Goal: Task Accomplishment & Management: Use online tool/utility

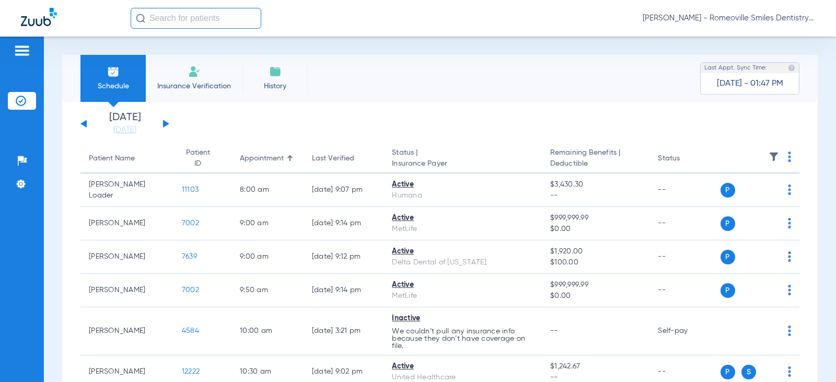
click at [273, 79] on li "History" at bounding box center [274, 78] width 65 height 47
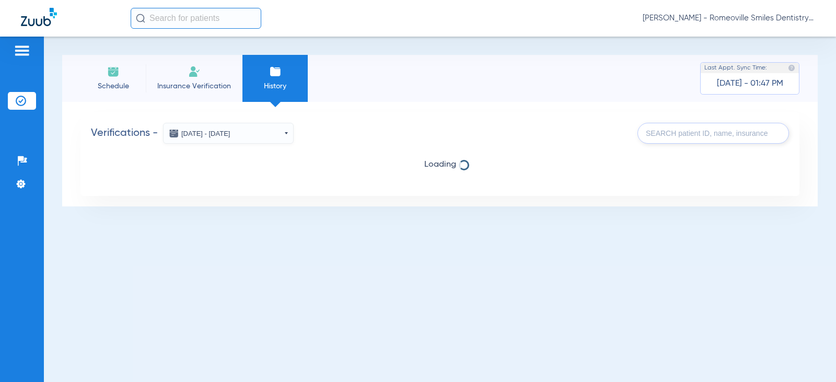
click at [188, 79] on li "Insurance Verification" at bounding box center [194, 78] width 97 height 47
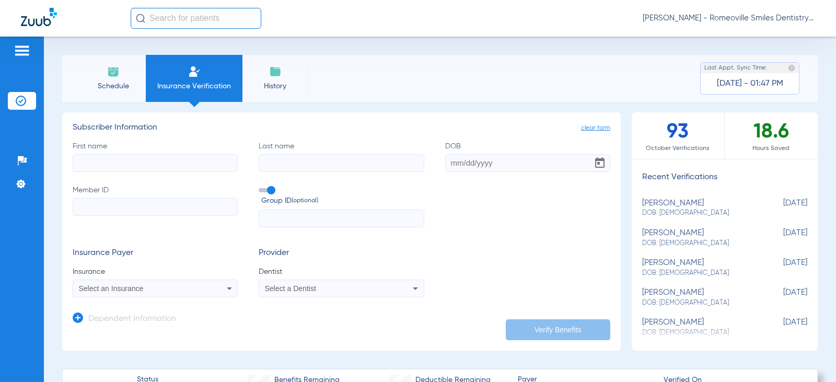
click at [130, 161] on input "First name" at bounding box center [155, 163] width 165 height 18
click at [120, 158] on input "First name Required" at bounding box center [155, 163] width 165 height 18
click at [147, 166] on input "First name Required" at bounding box center [155, 163] width 165 height 18
type input "martin"
type input "walsh"
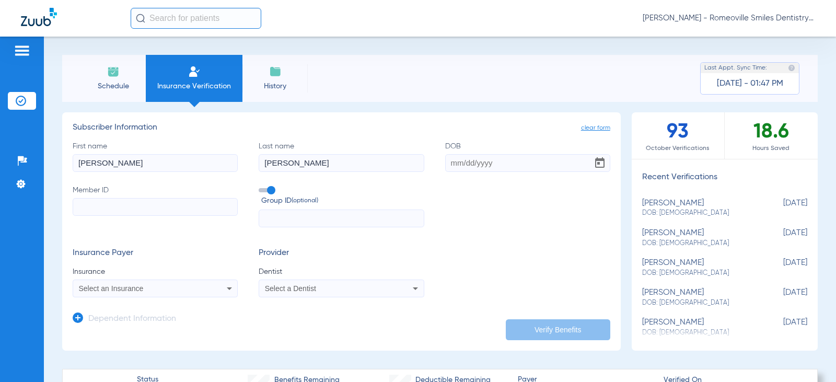
click at [447, 162] on input "DOB" at bounding box center [527, 163] width 165 height 18
type input "10/02/1961"
click at [150, 202] on input "Member ID" at bounding box center [155, 207] width 165 height 18
paste input "325685184"
type input "325685184"
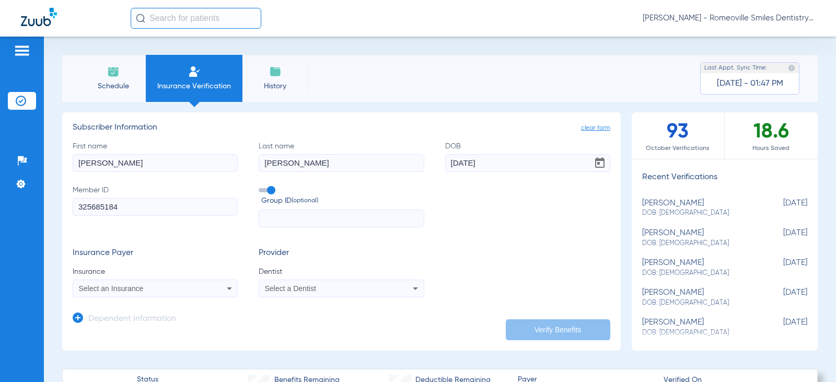
click at [314, 213] on input "text" at bounding box center [341, 218] width 165 height 18
paste input "318414"
type input "318414"
click at [104, 289] on span "Select an Insurance" at bounding box center [111, 288] width 65 height 8
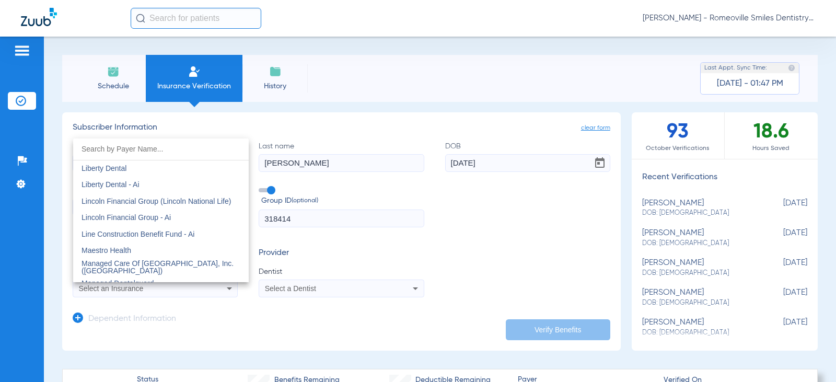
scroll to position [4023, 0]
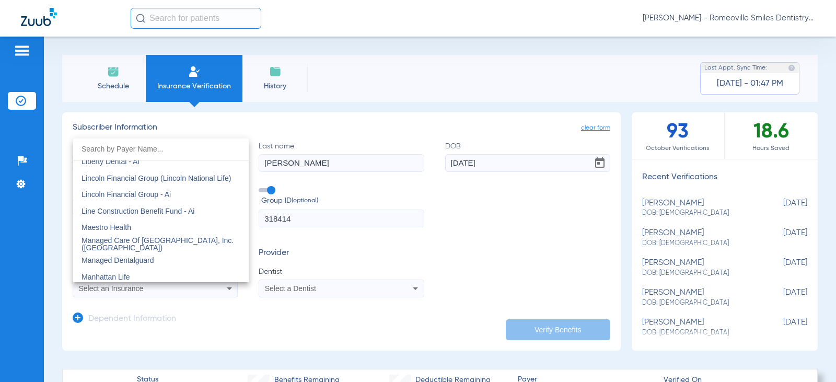
click at [109, 147] on input "dropdown search" at bounding box center [161, 148] width 176 height 21
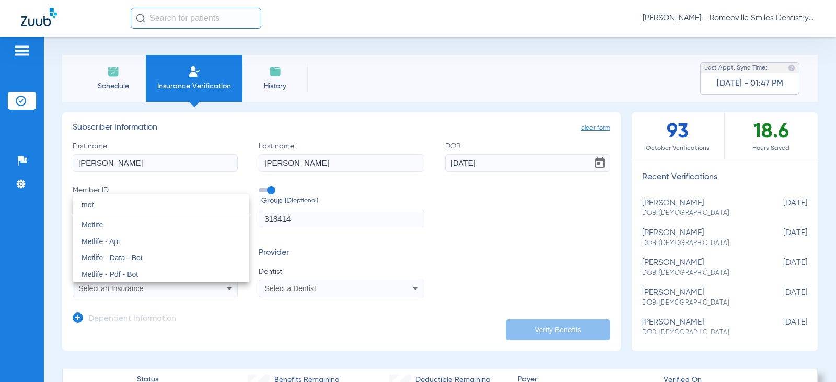
scroll to position [0, 0]
type input "met"
click at [88, 226] on span "Metlife" at bounding box center [91, 224] width 21 height 8
click at [301, 291] on span "Select a Dentist" at bounding box center [290, 288] width 51 height 8
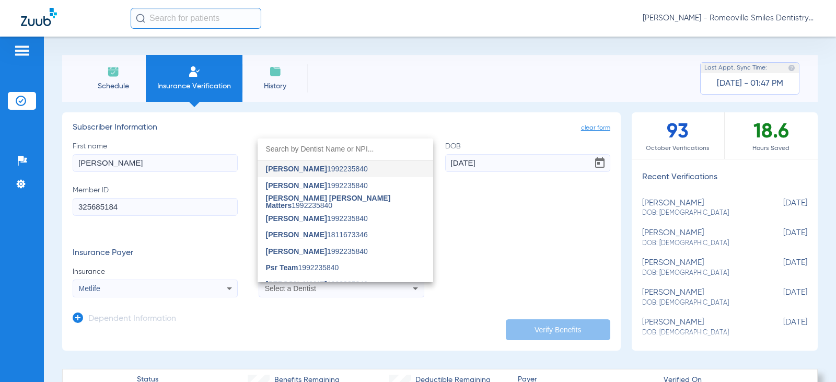
click at [305, 146] on input "dropdown search" at bounding box center [346, 148] width 176 height 21
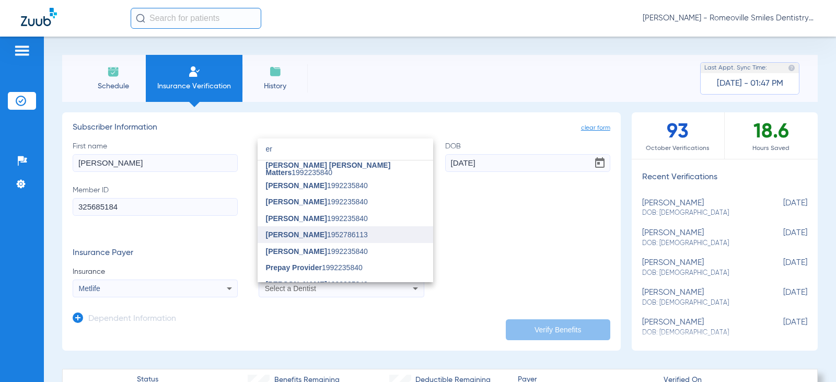
type input "er"
click at [307, 235] on span "[PERSON_NAME]" at bounding box center [296, 234] width 61 height 8
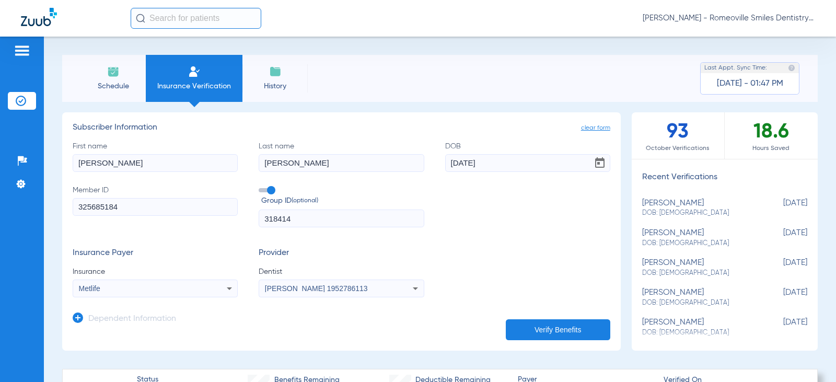
click at [538, 330] on button "Verify Benefits" at bounding box center [558, 329] width 104 height 21
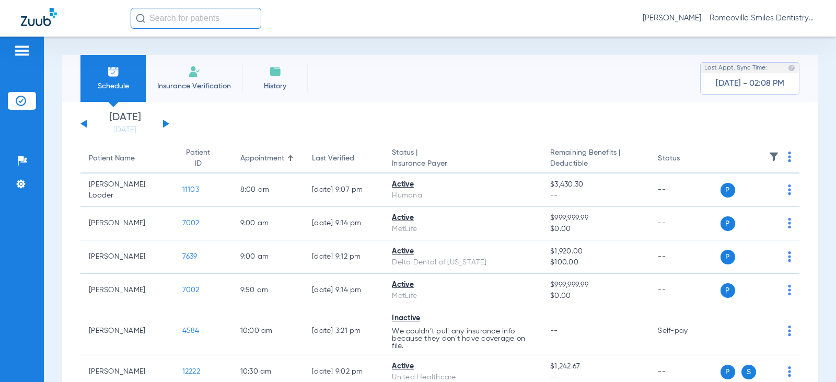
click at [211, 86] on span "Insurance Verification" at bounding box center [194, 86] width 81 height 10
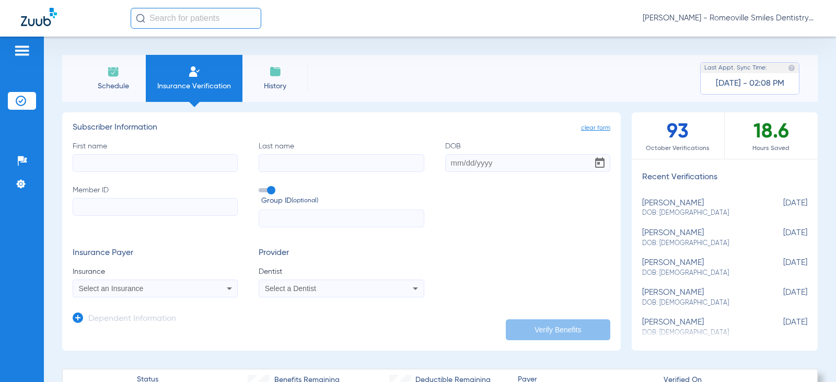
click at [488, 270] on div "Insurance Payer Insurance Select an Insurance Provider Dentist Select a Dentist" at bounding box center [342, 272] width 538 height 49
click at [132, 167] on input "First name" at bounding box center [155, 163] width 165 height 18
type input "walsh"
click at [298, 182] on div "First name walsh Last name DOB Member ID Group ID (optional)" at bounding box center [342, 184] width 538 height 87
click at [299, 167] on input "Last name" at bounding box center [341, 163] width 165 height 18
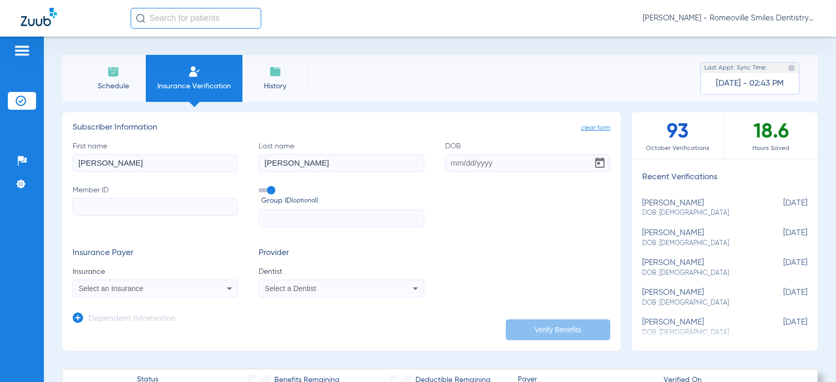
type input "karen"
click at [447, 164] on input "DOB" at bounding box center [527, 163] width 165 height 18
type input "06/07/1964"
click at [150, 208] on input "Member ID" at bounding box center [155, 207] width 165 height 18
type input "126188224501"
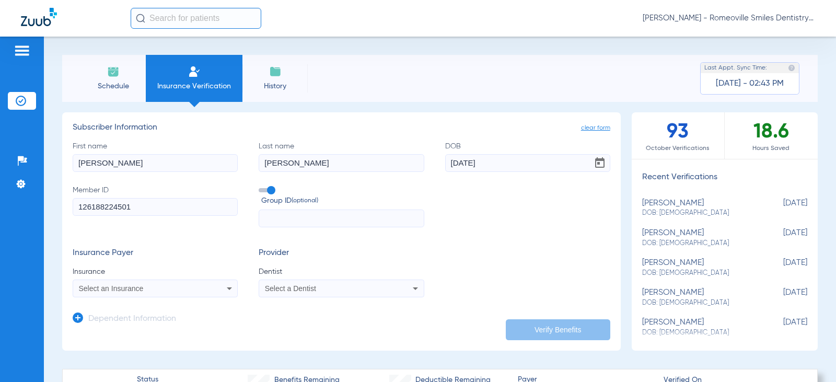
click at [318, 214] on input "text" at bounding box center [341, 218] width 165 height 18
type input "16083-01032"
click at [158, 292] on div "Select an Insurance" at bounding box center [140, 288] width 123 height 7
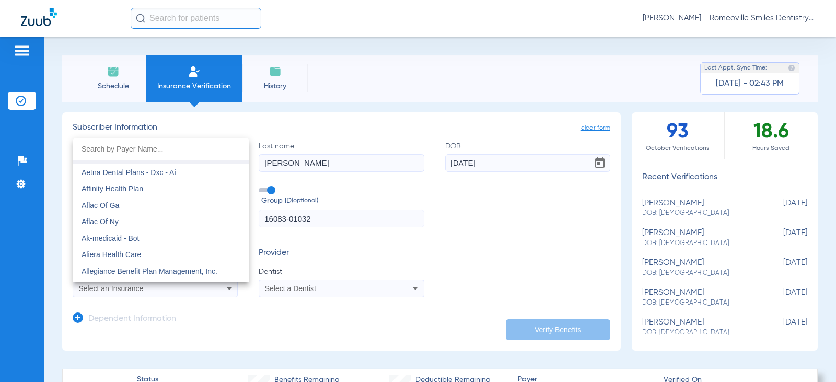
scroll to position [157, 0]
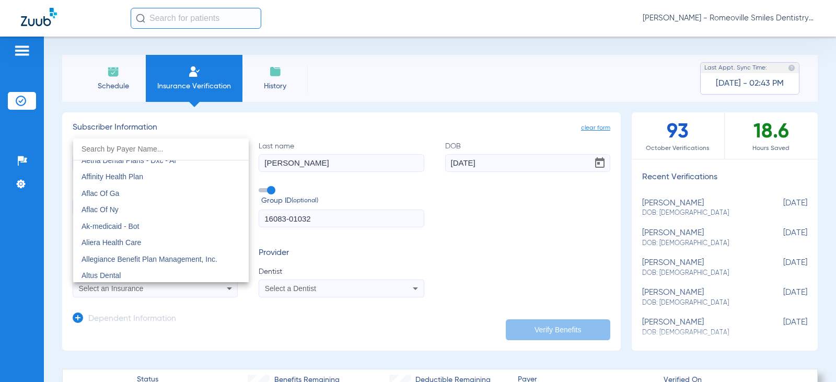
click at [129, 147] on input "dropdown search" at bounding box center [161, 148] width 176 height 21
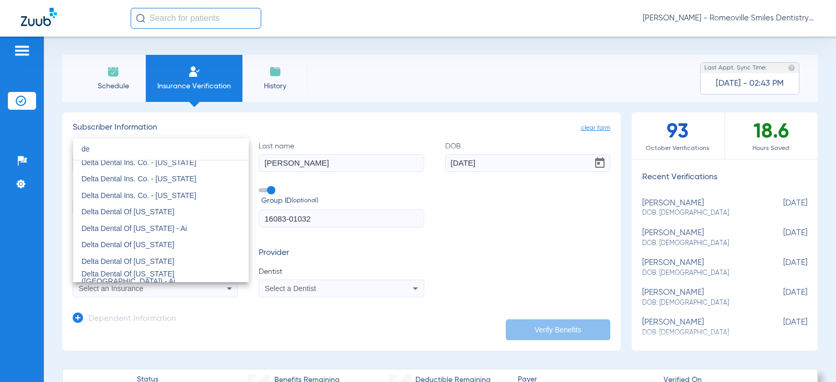
scroll to position [470, 0]
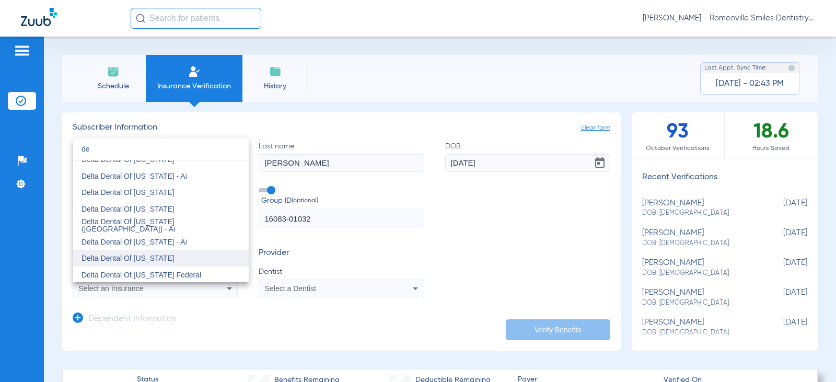
type input "de"
click at [129, 254] on span "Delta Dental Of [US_STATE]" at bounding box center [127, 258] width 93 height 8
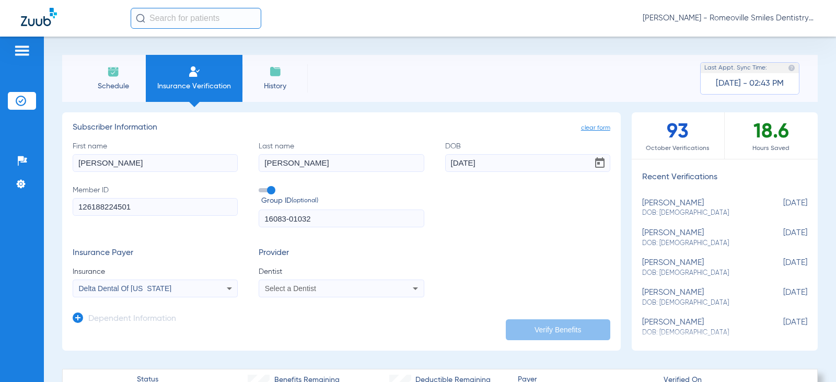
click at [374, 288] on div "Select a Dentist" at bounding box center [326, 288] width 123 height 7
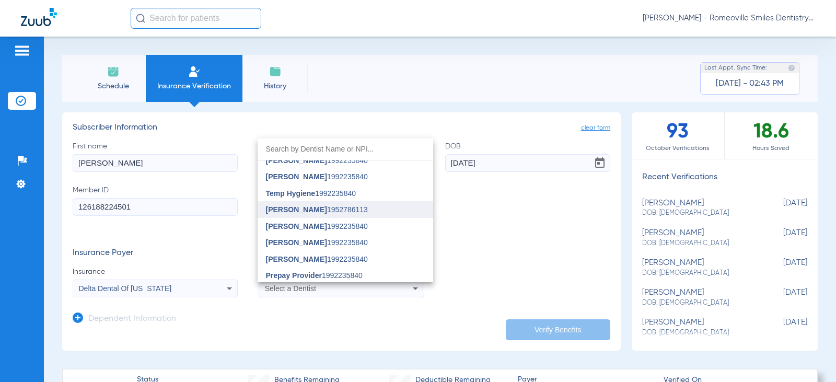
scroll to position [209, 0]
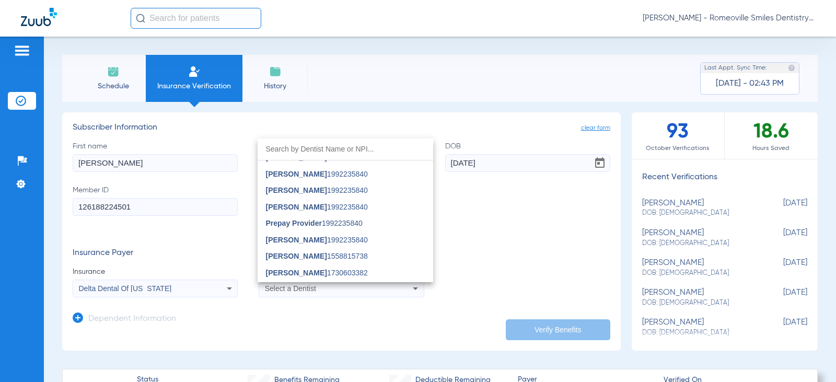
click at [338, 150] on input "dropdown search" at bounding box center [346, 148] width 176 height 21
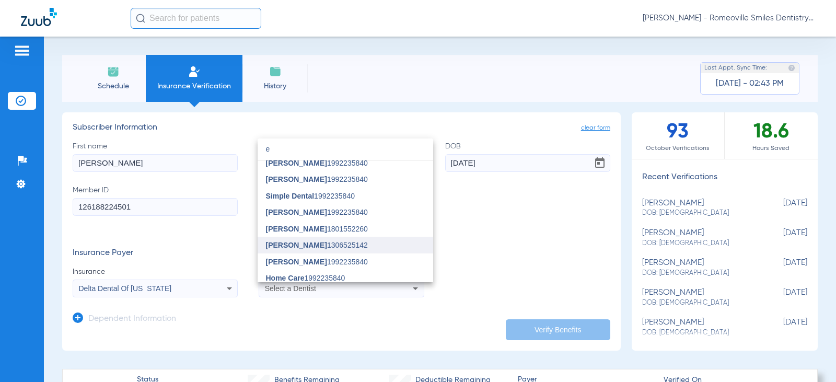
scroll to position [668, 0]
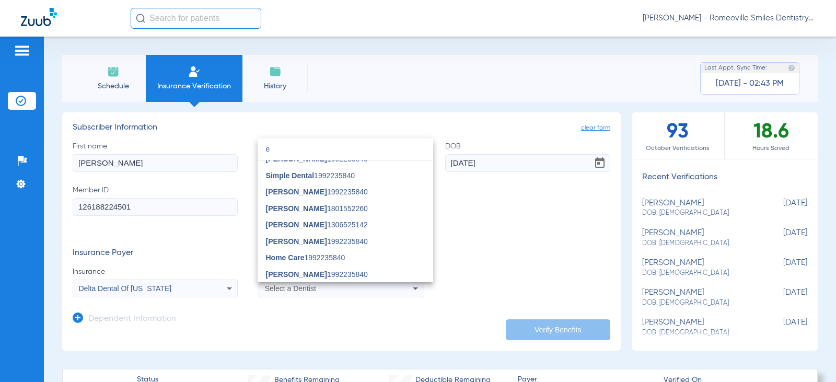
click at [285, 146] on input "e" at bounding box center [346, 148] width 176 height 21
type input "er"
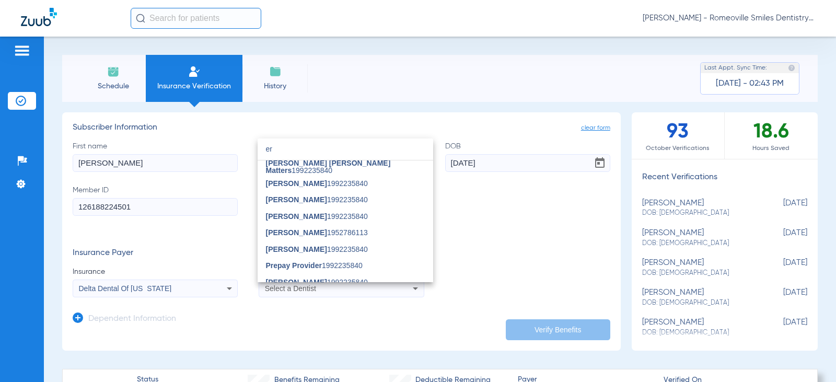
scroll to position [0, 0]
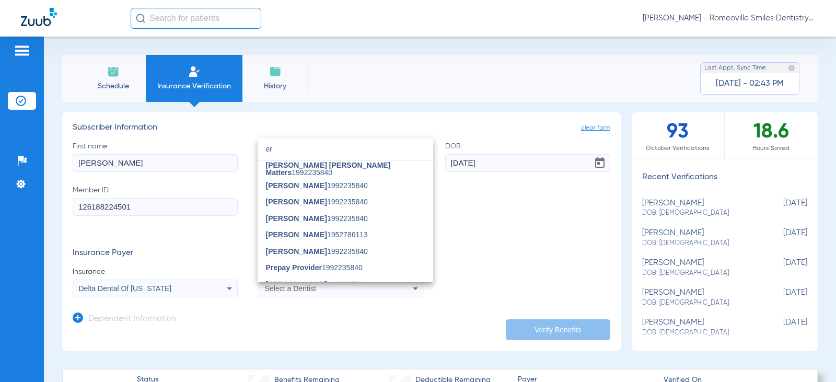
drag, startPoint x: 287, startPoint y: 150, endPoint x: 235, endPoint y: 151, distance: 51.7
click at [235, 152] on div "er close Kristina Jo Matters 1992235840 Erin Nilles 1992235840 Haley Hoelscher …" at bounding box center [418, 191] width 836 height 382
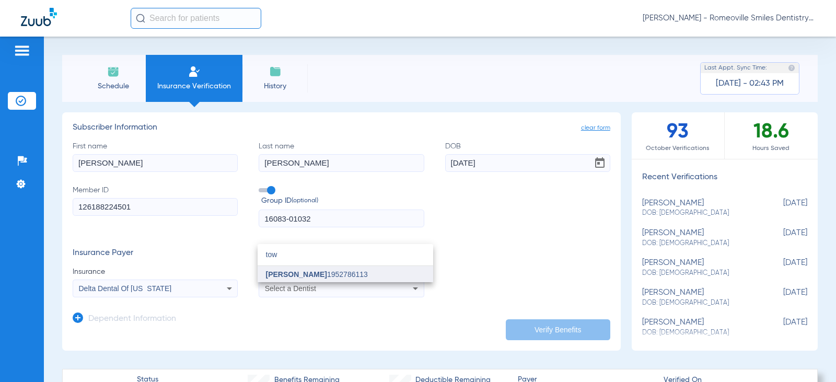
type input "tow"
click at [271, 277] on span "[PERSON_NAME]" at bounding box center [296, 274] width 61 height 8
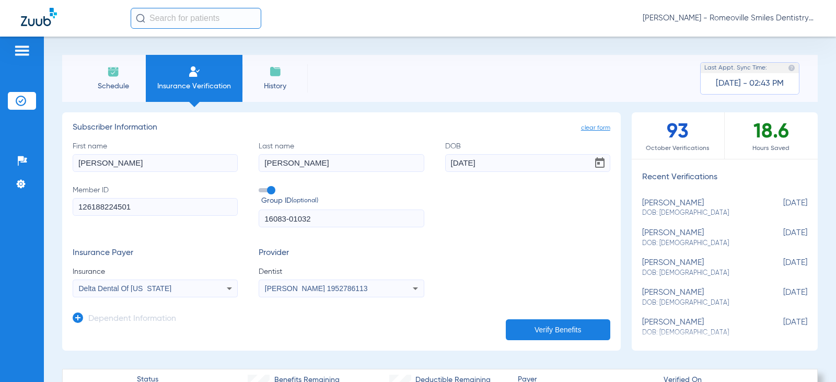
click at [541, 335] on button "Verify Benefits" at bounding box center [558, 329] width 104 height 21
type input "aren"
drag, startPoint x: 114, startPoint y: 162, endPoint x: 26, endPoint y: 147, distance: 89.5
click at [29, 148] on div "Patients Insurance Verification Setup Help Center Settings Schedule Insurance V…" at bounding box center [418, 228] width 836 height 382
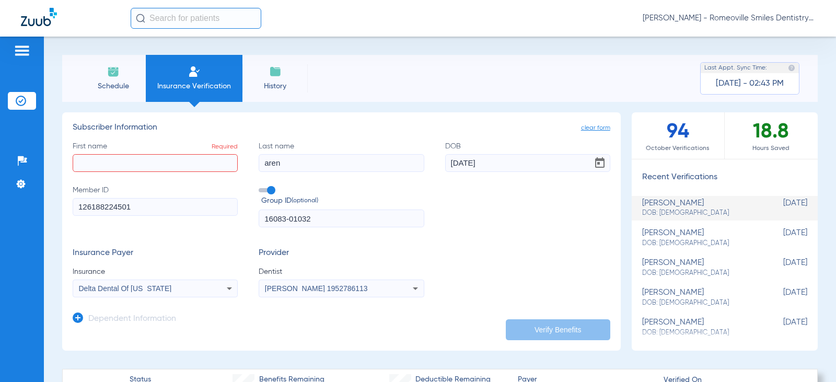
drag, startPoint x: 305, startPoint y: 164, endPoint x: 214, endPoint y: 155, distance: 90.8
click at [220, 157] on div "First name Required Last name aren DOB 06/07/1964 Member ID 126188224501 Group …" at bounding box center [342, 184] width 538 height 87
click at [99, 166] on input "First name Required" at bounding box center [155, 163] width 165 height 18
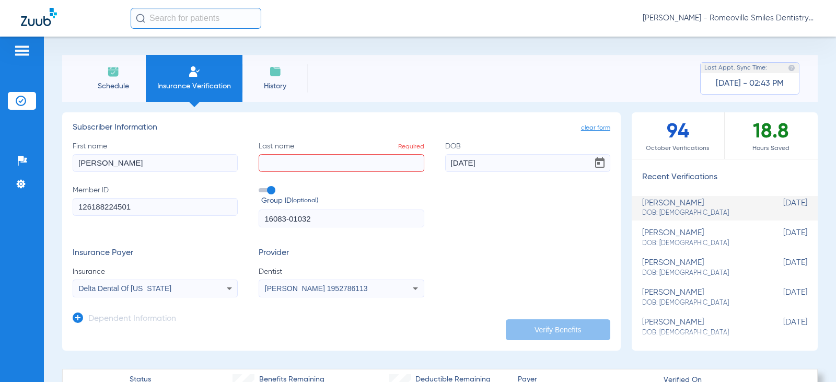
type input "karen"
click at [321, 154] on input "Last name Required" at bounding box center [341, 163] width 165 height 18
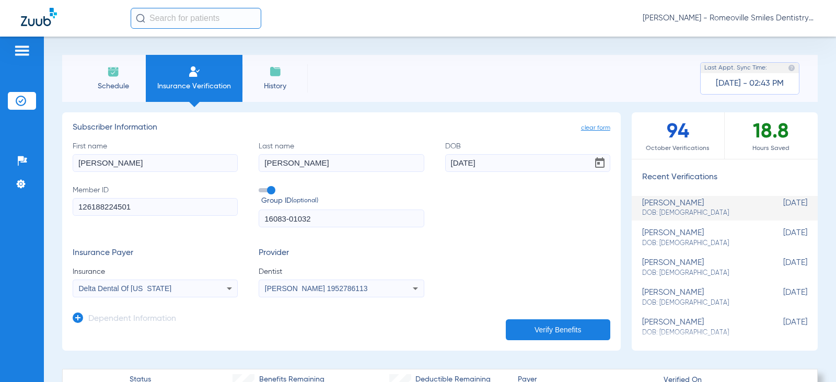
type input "walsh"
click at [534, 344] on app-manual-verification-form "clear form Subscriber Information First name karen Last name walsh DOB 06/07/19…" at bounding box center [341, 231] width 558 height 238
click at [540, 331] on button "Verify Benefits" at bounding box center [558, 329] width 104 height 21
click at [544, 322] on button "Verify Benefits" at bounding box center [558, 329] width 104 height 21
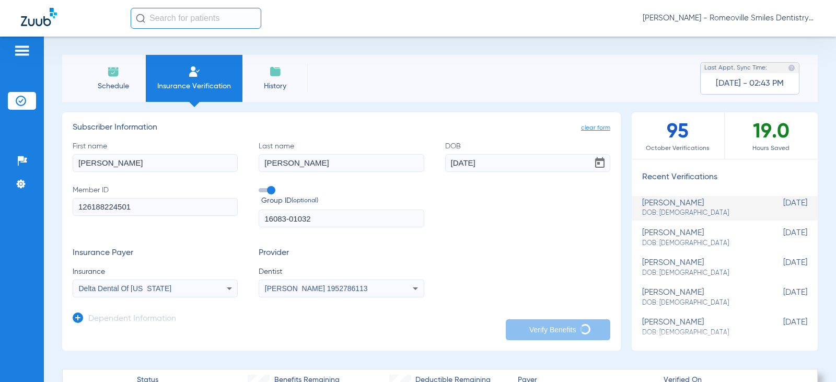
click at [681, 200] on div "karen walsh DOB: 06/07/1964" at bounding box center [698, 208] width 113 height 19
click at [681, 199] on div "karen walsh DOB: 06/07/1964" at bounding box center [698, 208] width 113 height 19
click at [700, 234] on div "walsh karen DOB: 06/07/1964" at bounding box center [698, 237] width 113 height 19
type input "walsh"
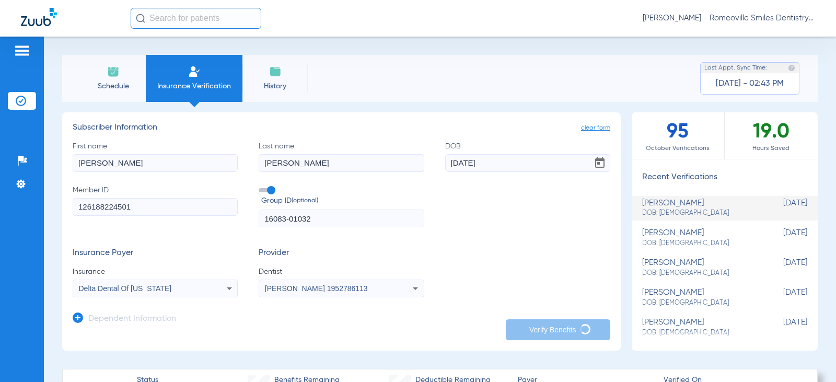
type input "karen"
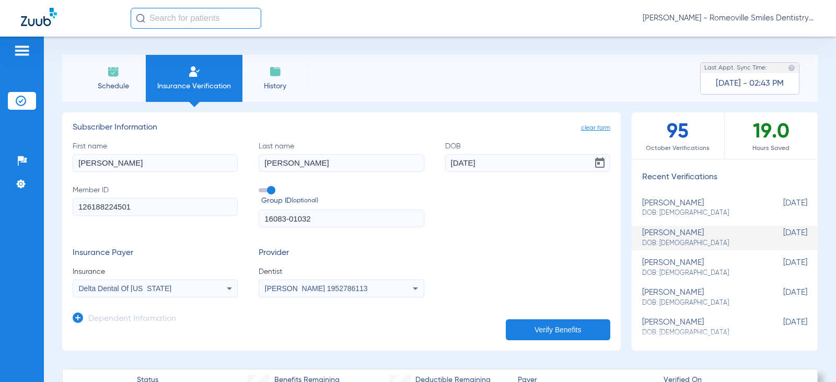
click at [700, 234] on div "walsh karen DOB: 06/07/1964" at bounding box center [698, 237] width 113 height 19
click at [669, 232] on div "walsh karen DOB: 06/07/1964" at bounding box center [698, 237] width 113 height 19
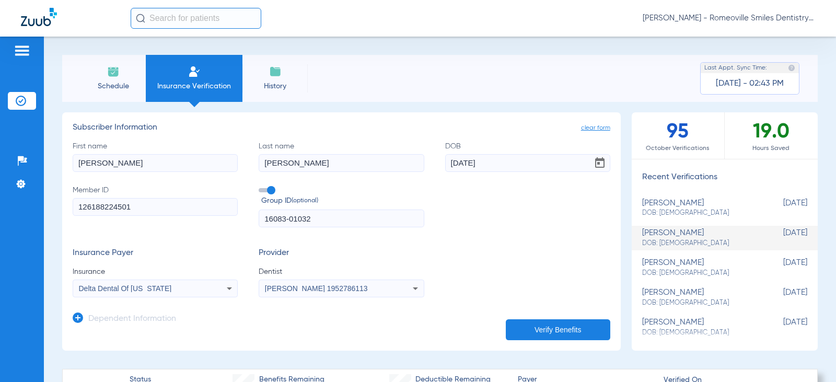
click at [756, 236] on span "[DATE]" at bounding box center [781, 237] width 52 height 19
click at [672, 235] on div "walsh karen DOB: 06/07/1964" at bounding box center [698, 237] width 113 height 19
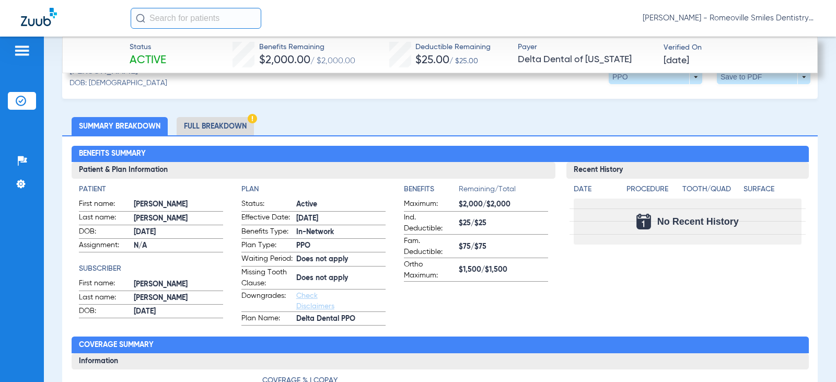
scroll to position [313, 0]
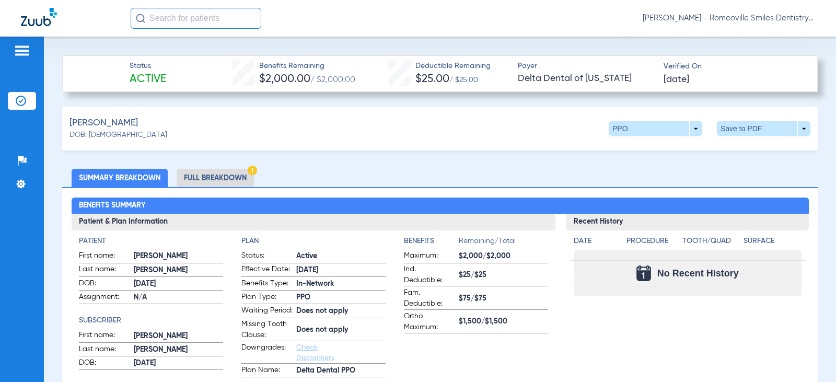
click at [200, 177] on li "Full Breakdown" at bounding box center [215, 178] width 77 height 18
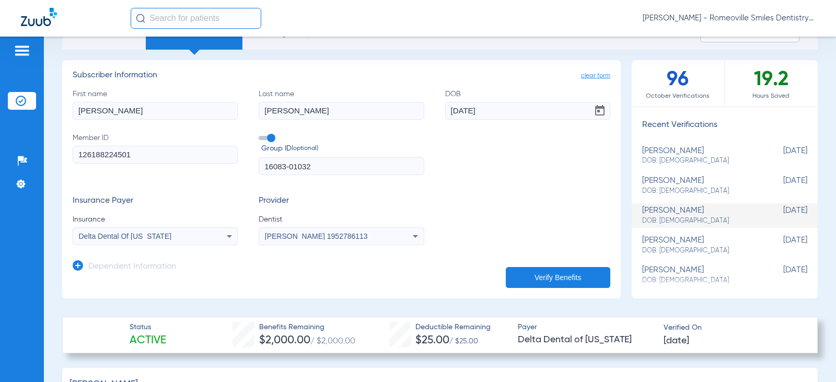
scroll to position [49, 0]
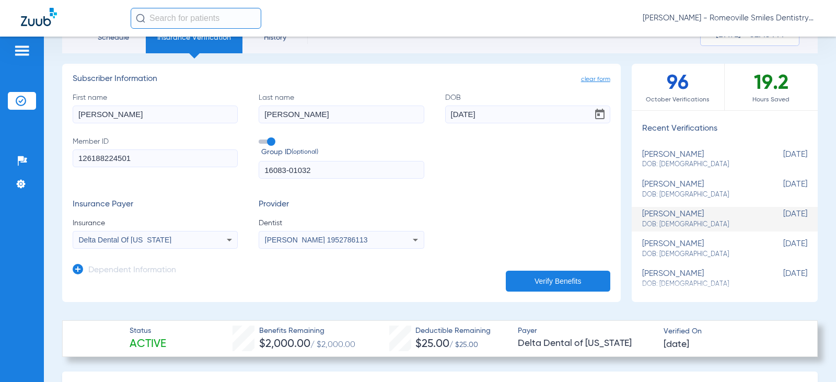
click at [683, 189] on div "karen walsh DOB: 06/07/1964" at bounding box center [698, 189] width 113 height 19
type input "karen"
type input "walsh"
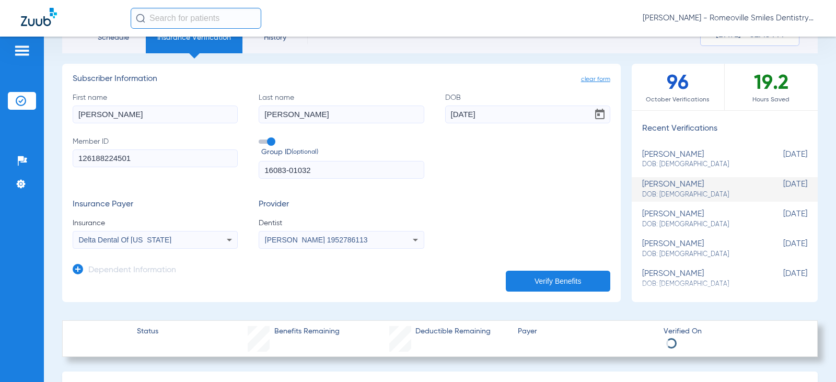
click at [683, 189] on div "karen walsh DOB: 06/07/1964" at bounding box center [698, 189] width 113 height 19
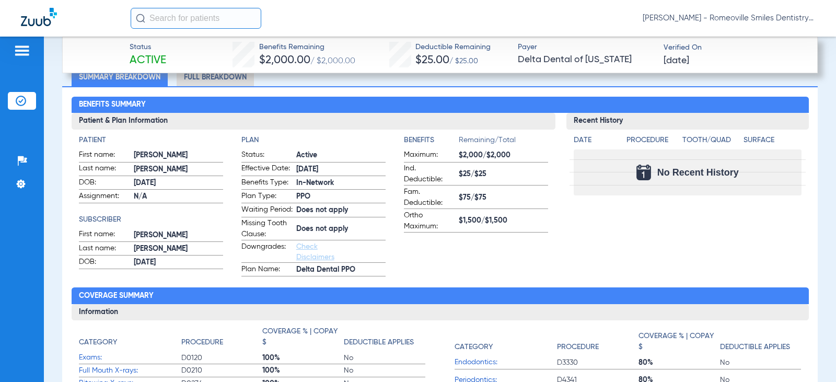
scroll to position [239, 0]
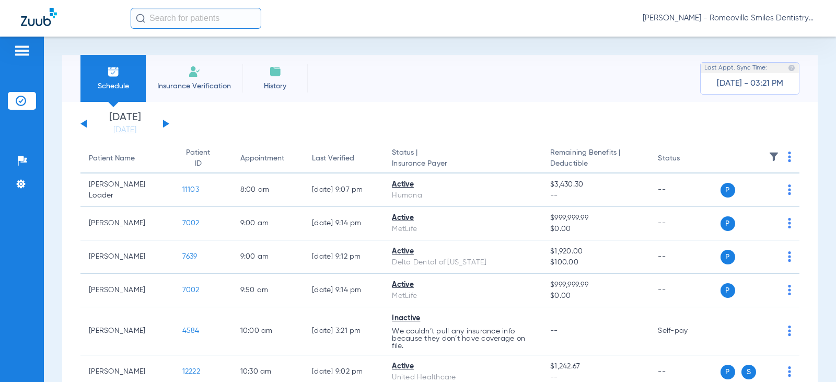
click at [185, 84] on span "Insurance Verification" at bounding box center [194, 86] width 81 height 10
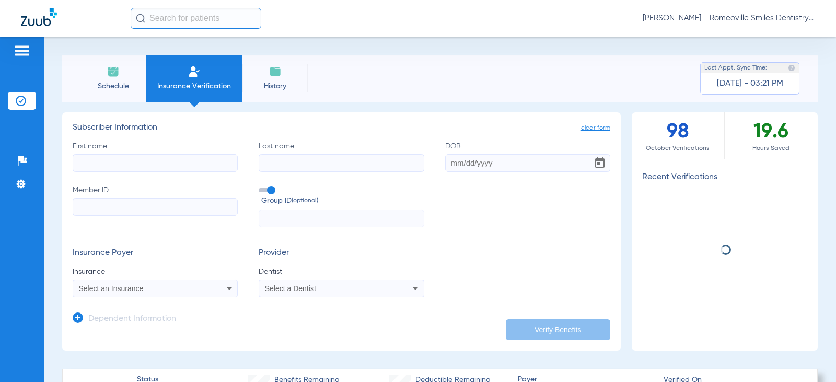
click at [142, 169] on input "First name" at bounding box center [155, 163] width 165 height 18
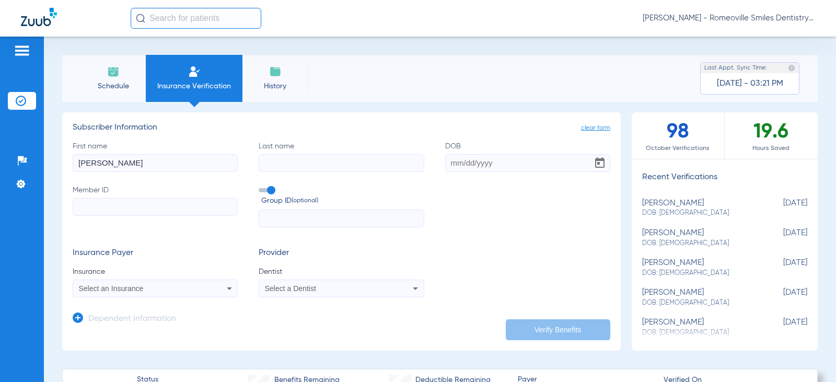
type input "[PERSON_NAME]"
click at [298, 165] on input "Last name" at bounding box center [341, 163] width 165 height 18
type input "[PERSON_NAME]"
click at [450, 167] on input "DOB" at bounding box center [527, 163] width 165 height 18
type input "[DATE]"
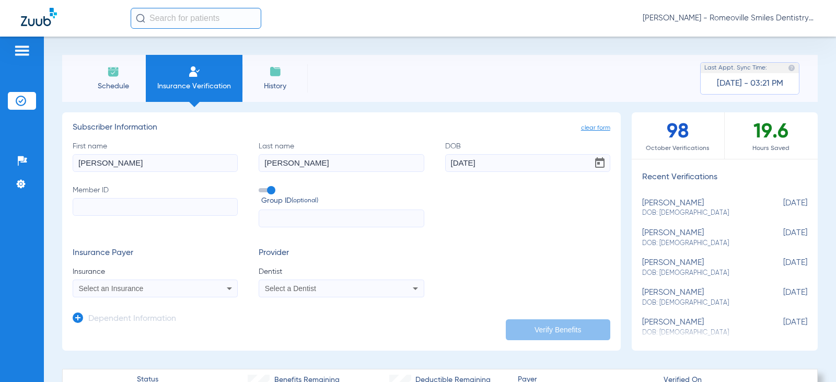
click at [144, 207] on input "Member ID" at bounding box center [155, 207] width 165 height 18
paste input "H69185771"
type input "H69185771"
click at [309, 220] on input "text" at bounding box center [341, 218] width 165 height 18
click at [286, 217] on input "text" at bounding box center [341, 218] width 165 height 18
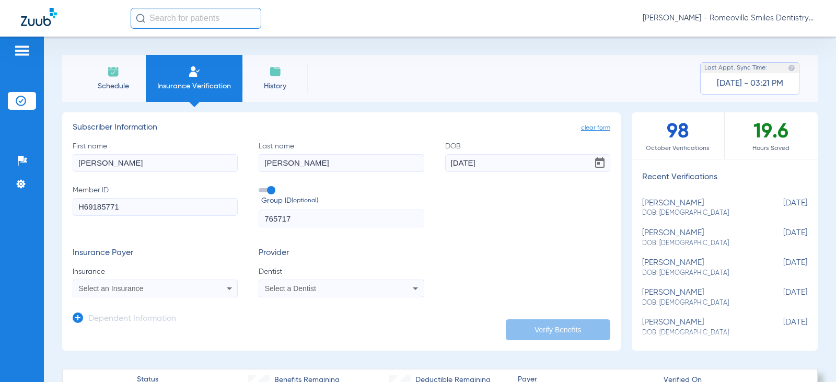
type input "765717"
click at [197, 294] on div "Select an Insurance" at bounding box center [155, 288] width 164 height 13
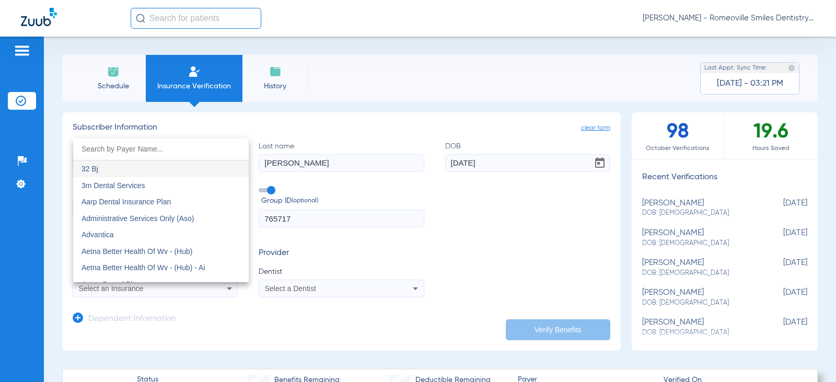
click at [98, 148] on input "dropdown search" at bounding box center [161, 148] width 176 height 21
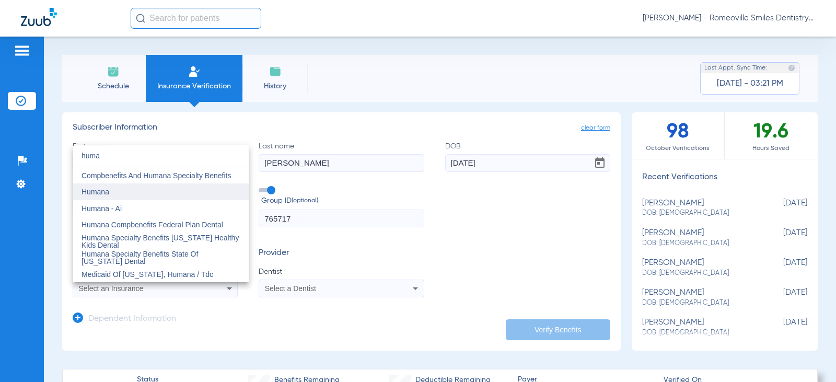
type input "huma"
click at [90, 193] on span "Humana" at bounding box center [95, 192] width 28 height 8
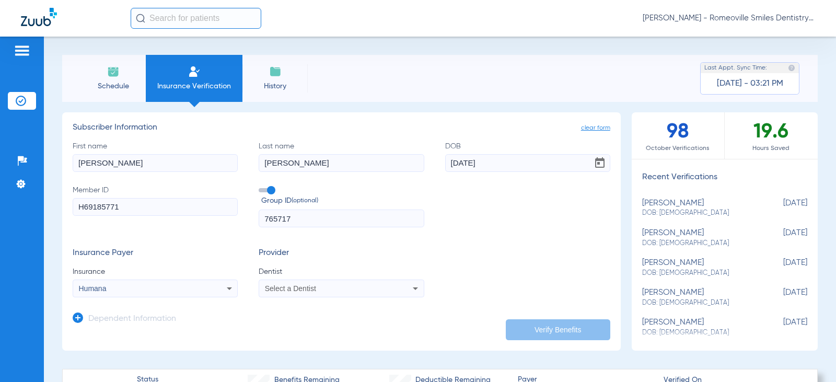
click at [401, 282] on div "Select a Dentist" at bounding box center [341, 288] width 164 height 13
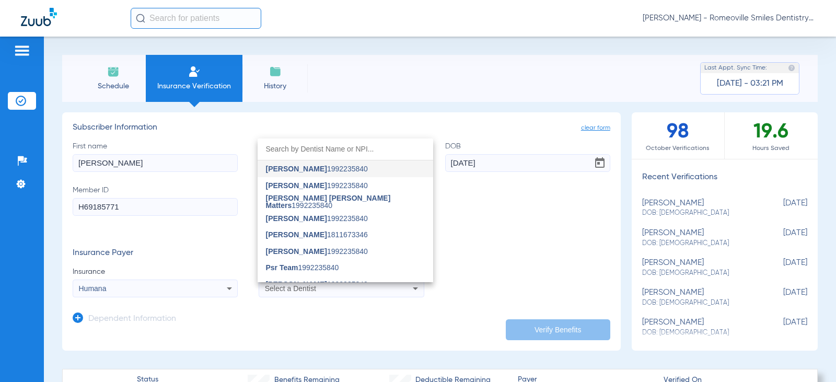
click at [314, 149] on input "dropdown search" at bounding box center [346, 148] width 176 height 21
type input "e"
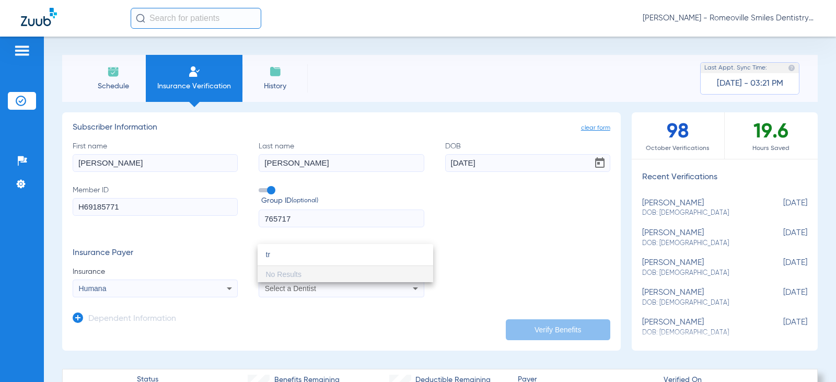
type input "t"
type input "tow"
click at [337, 275] on span "[PERSON_NAME] 1952786113" at bounding box center [317, 274] width 102 height 7
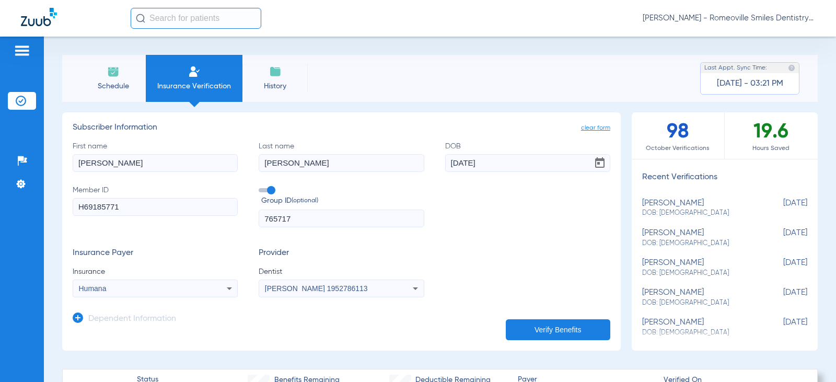
click at [562, 331] on button "Verify Benefits" at bounding box center [558, 329] width 104 height 21
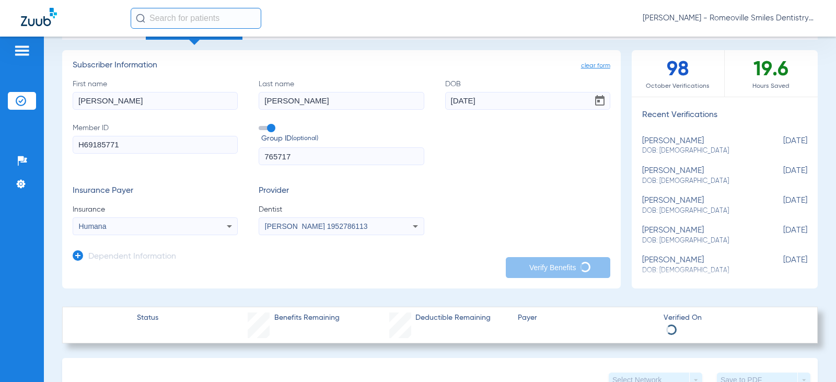
scroll to position [52, 0]
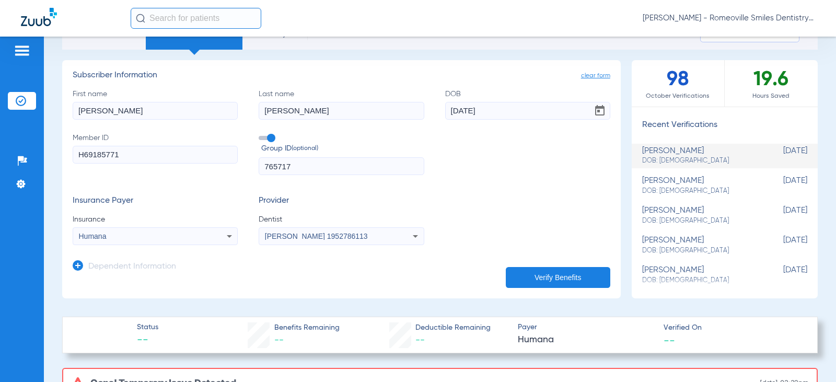
click at [686, 155] on div "[PERSON_NAME] DOB: [DEMOGRAPHIC_DATA]" at bounding box center [698, 155] width 113 height 19
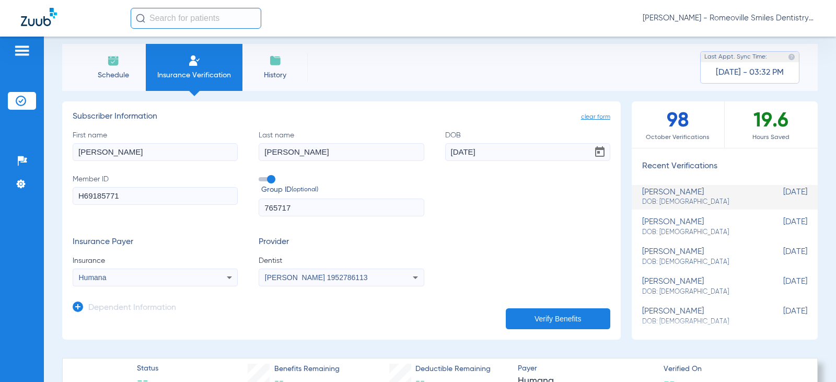
scroll to position [0, 0]
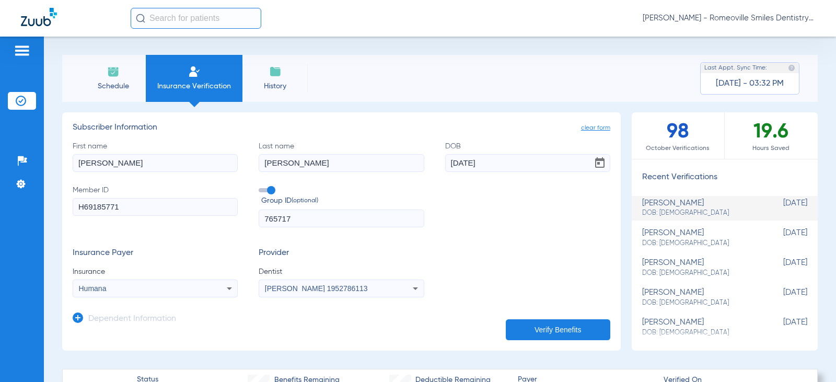
click at [199, 16] on input "text" at bounding box center [196, 18] width 131 height 21
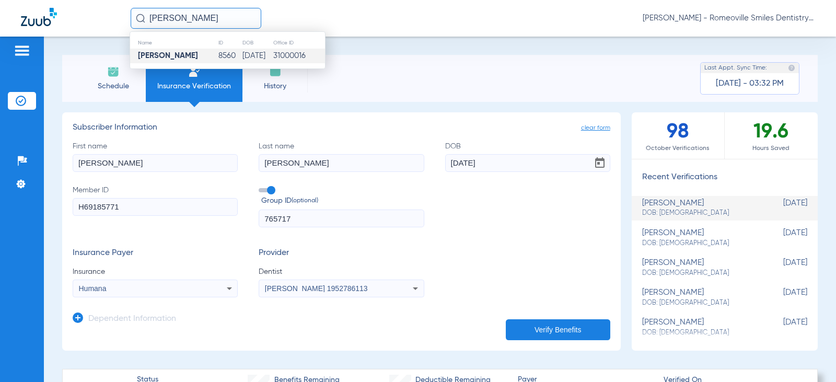
type input "[PERSON_NAME]"
click at [173, 54] on strong "[PERSON_NAME]" at bounding box center [168, 56] width 60 height 8
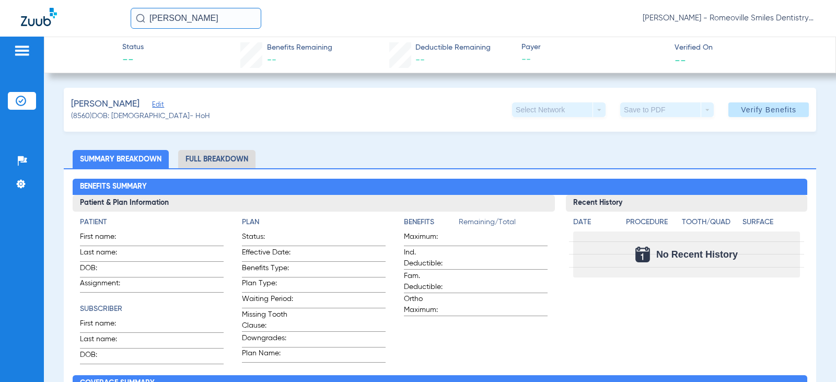
click at [161, 104] on span "Edit" at bounding box center [156, 106] width 9 height 10
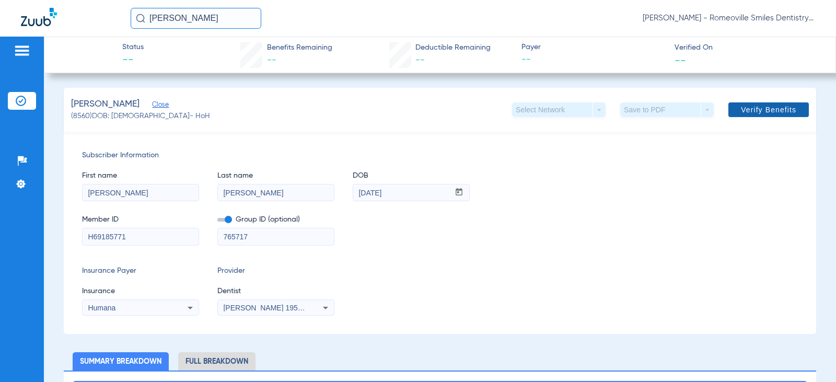
click at [752, 115] on span at bounding box center [768, 109] width 80 height 25
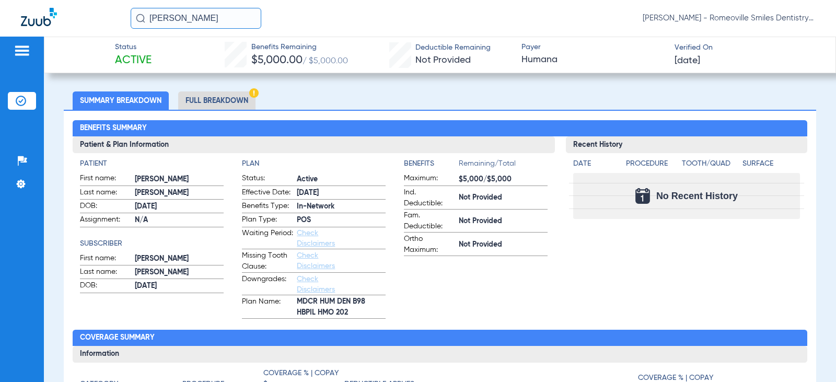
scroll to position [261, 0]
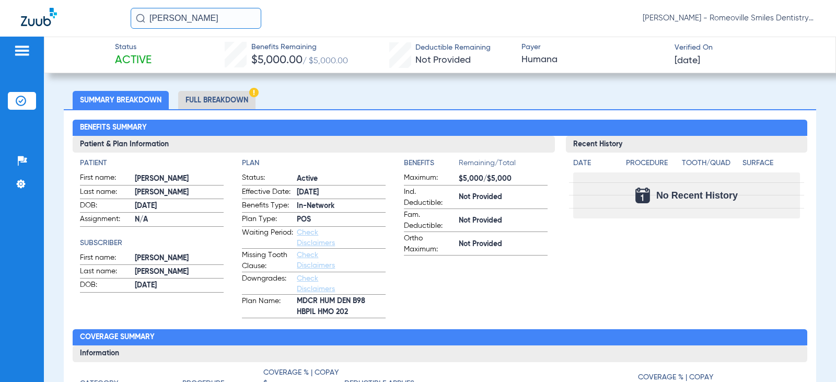
click at [226, 100] on li "Full Breakdown" at bounding box center [216, 100] width 77 height 18
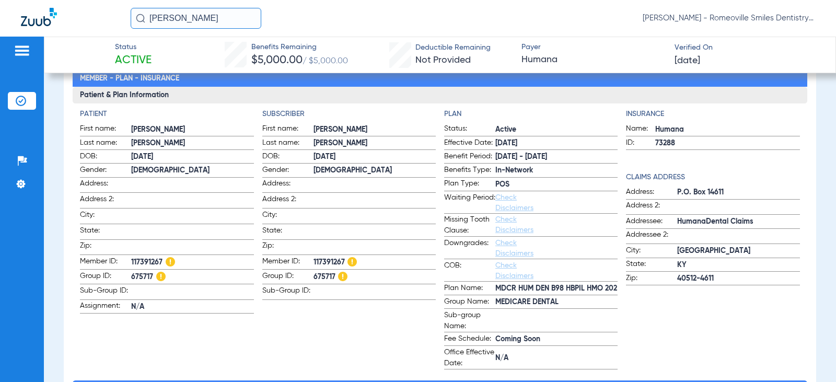
scroll to position [313, 0]
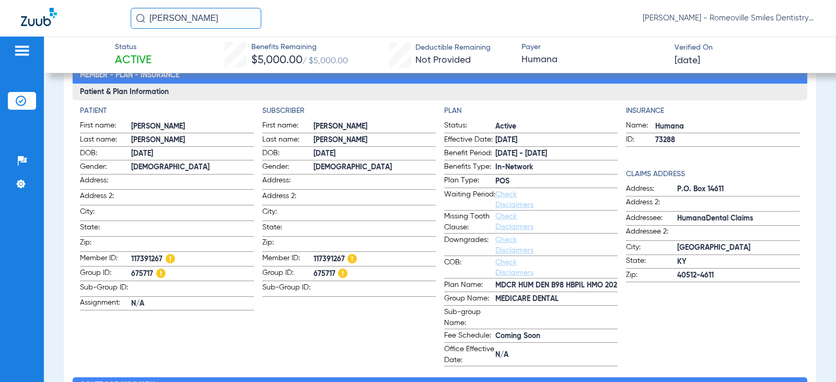
drag, startPoint x: 130, startPoint y: 256, endPoint x: 164, endPoint y: 255, distance: 34.0
click at [164, 255] on label "Member ID: 117391267" at bounding box center [166, 260] width 173 height 14
copy label "117391267"
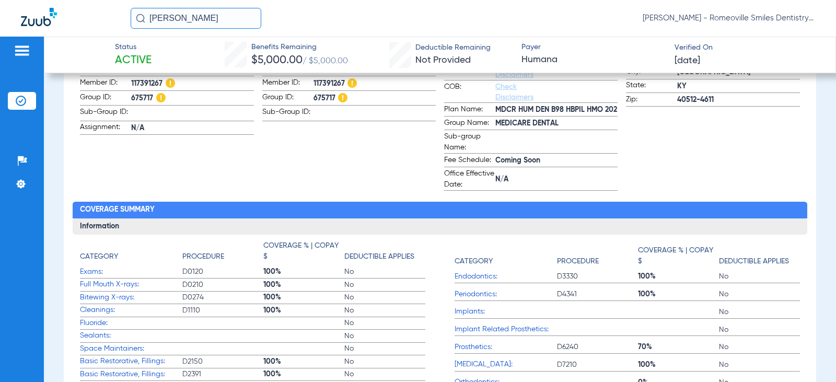
scroll to position [470, 0]
